Goal: Task Accomplishment & Management: Complete application form

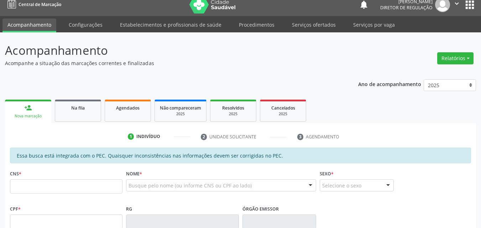
scroll to position [7, 0]
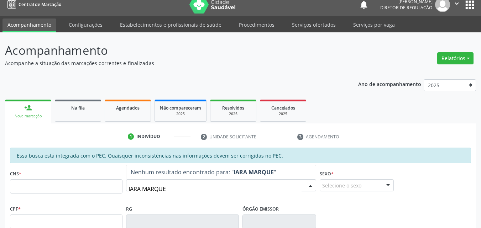
type input "IARA MARQUES"
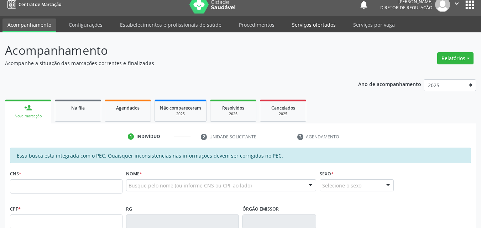
click at [312, 24] on link "Serviços ofertados" at bounding box center [314, 24] width 54 height 12
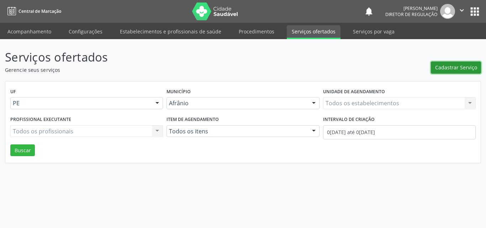
click at [452, 67] on span "Cadastrar Serviço" at bounding box center [456, 67] width 42 height 7
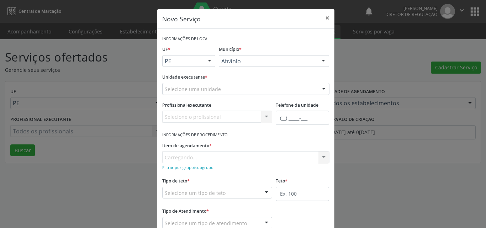
click at [226, 90] on div "Selecione uma unidade" at bounding box center [245, 89] width 167 height 12
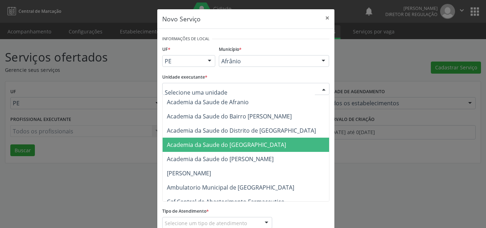
scroll to position [71, 0]
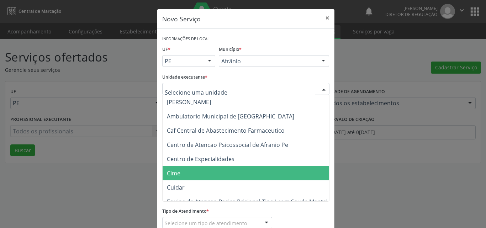
click at [193, 171] on span "Cime" at bounding box center [250, 173] width 174 height 14
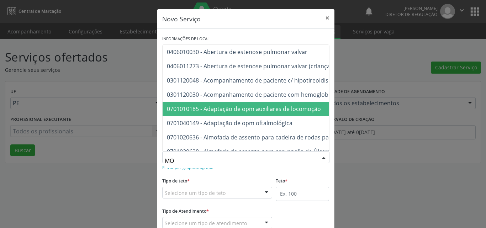
type input "M"
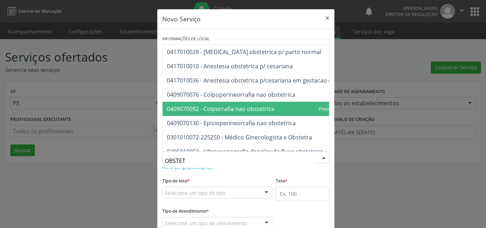
type input "OBSTETR"
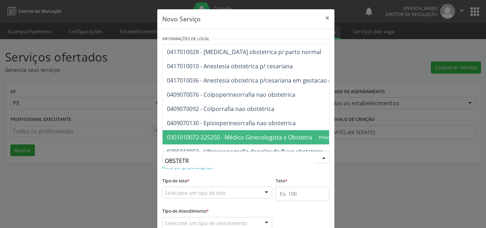
scroll to position [14, 0]
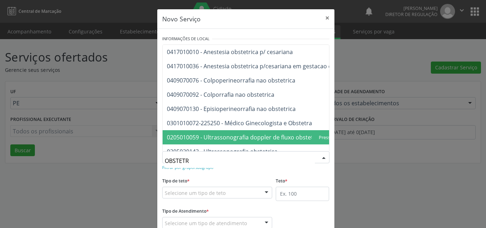
click at [274, 136] on span "0205010059 - Ultrassonografia doppler de fluxo obstetrico" at bounding box center [245, 137] width 157 height 8
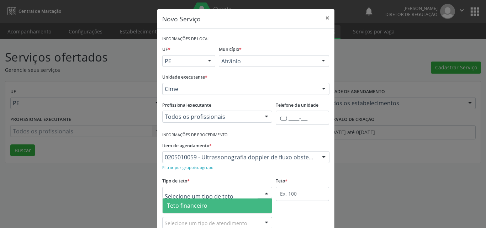
scroll to position [14, 0]
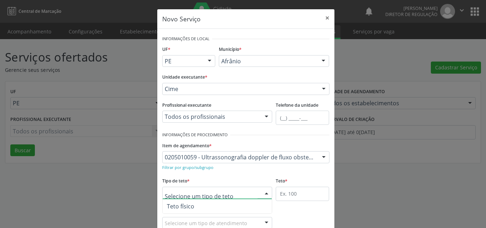
click at [208, 204] on span "Teto físico" at bounding box center [218, 206] width 110 height 14
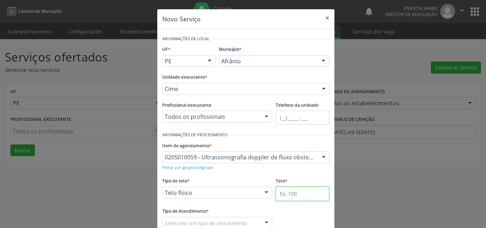
click at [286, 192] on input "text" at bounding box center [302, 194] width 53 height 14
type input "1"
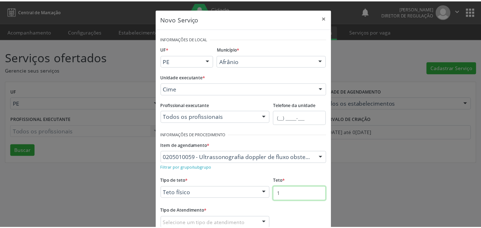
scroll to position [47, 0]
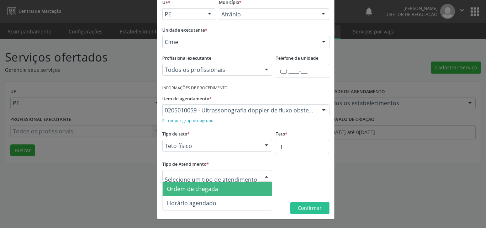
click at [220, 191] on span "Ordem de chegada" at bounding box center [218, 189] width 110 height 14
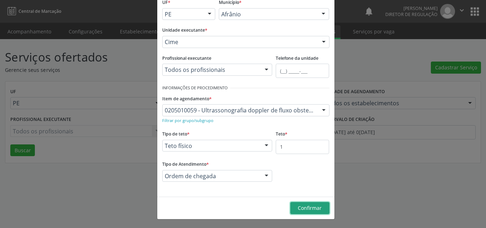
click at [306, 208] on span "Confirmar" at bounding box center [310, 208] width 24 height 7
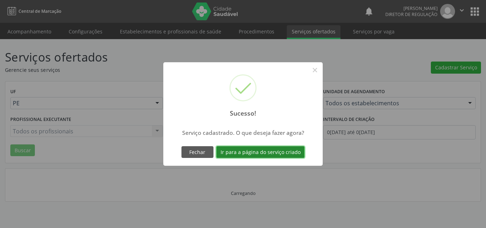
click at [252, 153] on button "Ir para a página do serviço criado" at bounding box center [260, 152] width 88 height 12
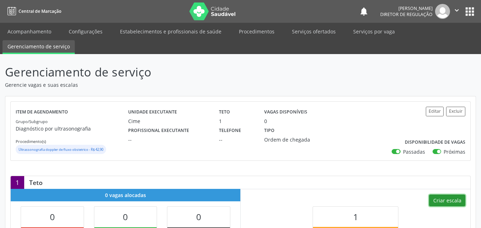
click at [441, 202] on button "Criar escala" at bounding box center [447, 201] width 36 height 12
select select "8"
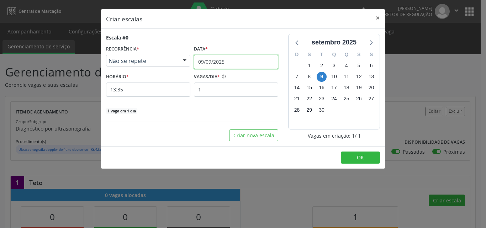
click at [228, 61] on input "09/09/2025" at bounding box center [236, 62] width 84 height 14
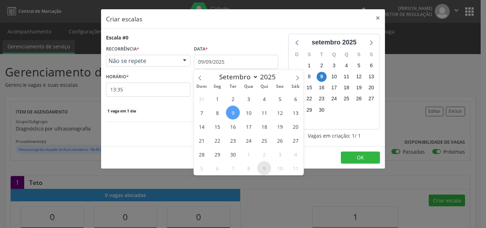
click at [263, 172] on span "9" at bounding box center [264, 168] width 14 height 14
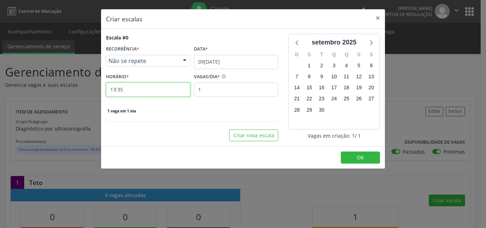
click at [146, 91] on input "13:35" at bounding box center [148, 90] width 84 height 14
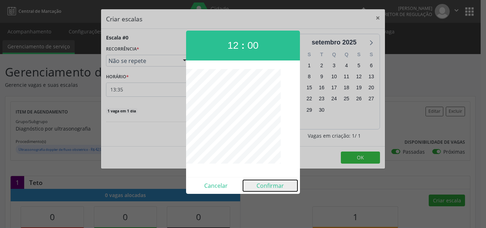
click at [272, 188] on button "Confirmar" at bounding box center [270, 185] width 54 height 11
type input "12:00"
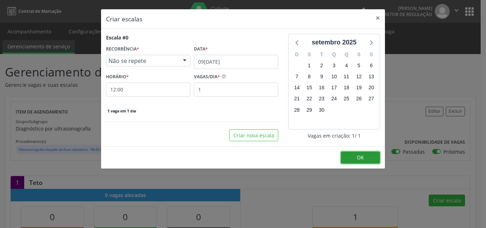
click at [352, 157] on button "OK" at bounding box center [360, 158] width 39 height 12
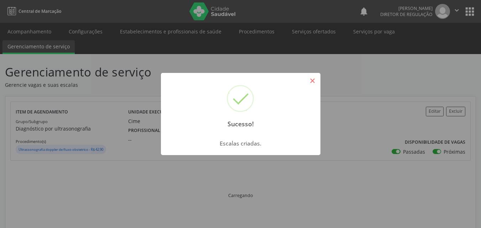
click at [316, 82] on button "×" at bounding box center [312, 81] width 12 height 12
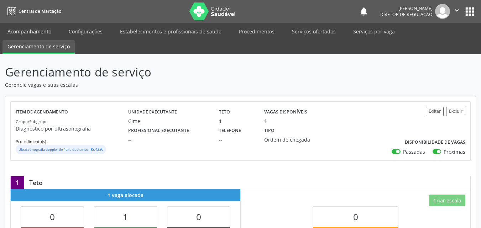
click at [31, 30] on link "Acompanhamento" at bounding box center [29, 31] width 54 height 12
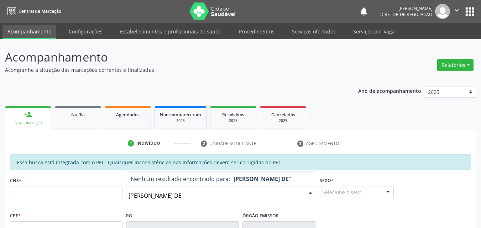
type input "[PERSON_NAME] DE S"
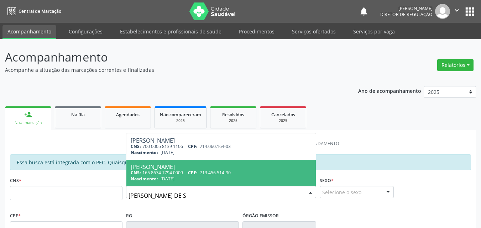
click at [240, 177] on div "Nascimento: 03[DATE]" at bounding box center [221, 179] width 181 height 6
type input "165 8674 1794 0009"
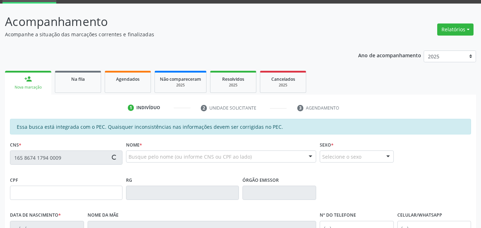
scroll to position [142, 0]
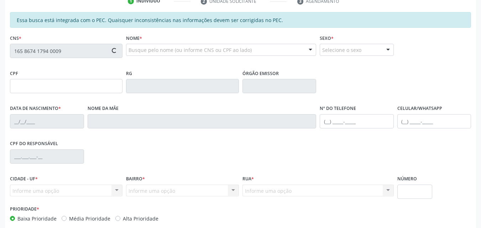
type input "713.456.514-90"
type input "[DATE]"
type input "[PERSON_NAME]"
type input "[PHONE_NUMBER]"
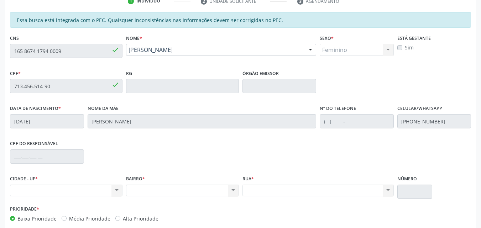
click at [9, 49] on div "CNS 165 8674 1794 0009 done" at bounding box center [66, 50] width 116 height 35
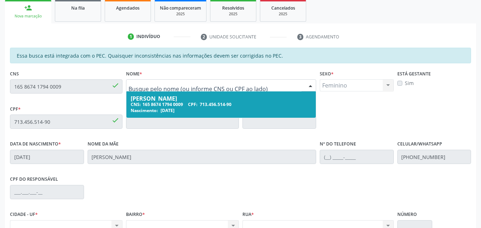
drag, startPoint x: 165, startPoint y: 90, endPoint x: 169, endPoint y: 90, distance: 3.9
click at [166, 90] on div at bounding box center [221, 85] width 190 height 12
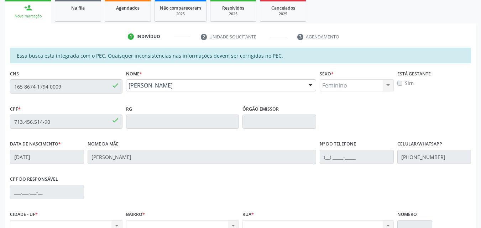
click at [3, 77] on div "Acompanhamento Acompanhe a situação das marcações correntes e finalizadas Relat…" at bounding box center [240, 115] width 481 height 367
